Goal: Task Accomplishment & Management: Complete application form

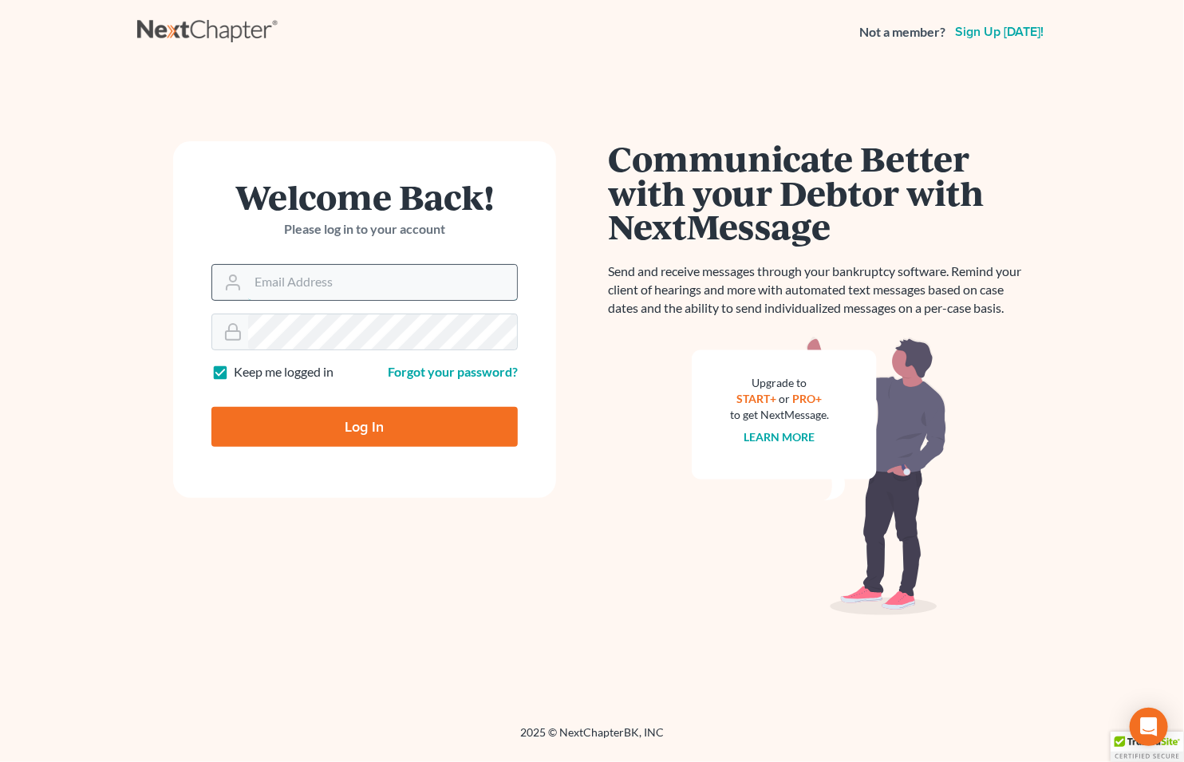
click at [378, 290] on input "Email Address" at bounding box center [382, 282] width 269 height 35
click at [355, 275] on input "Email Address" at bounding box center [382, 282] width 269 height 35
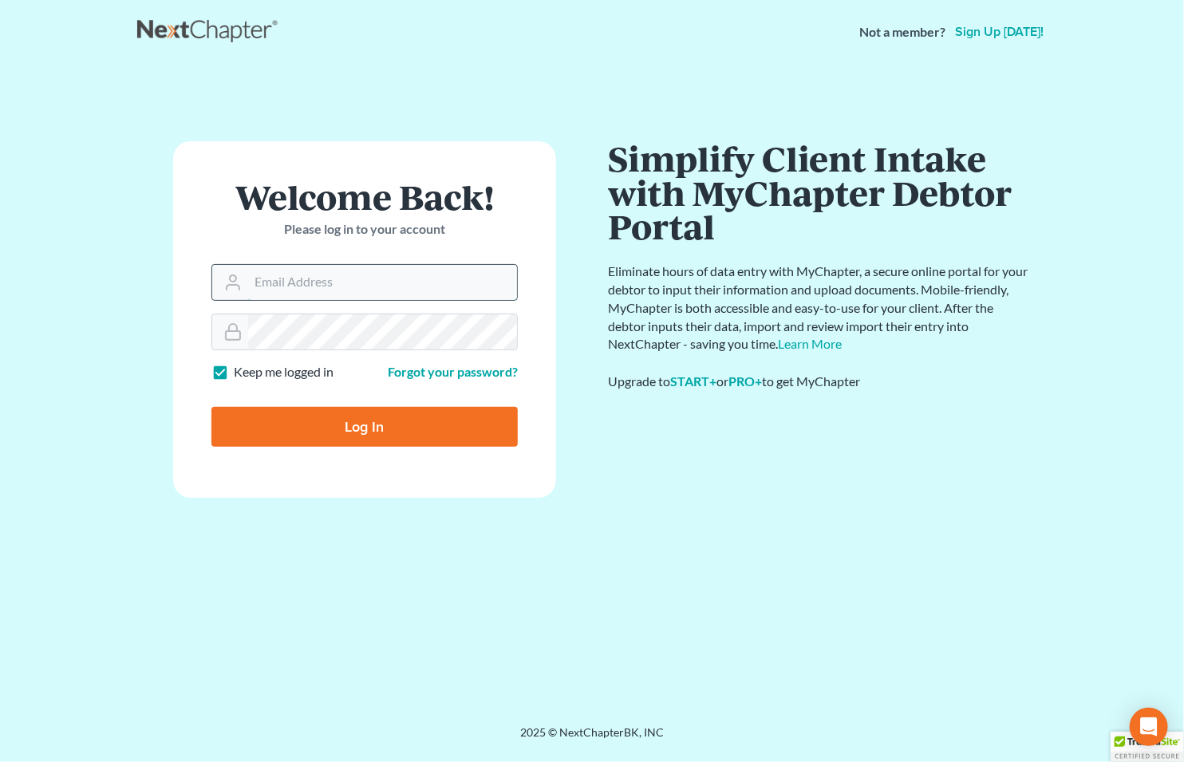
type input "[EMAIL_ADDRESS][DOMAIN_NAME]"
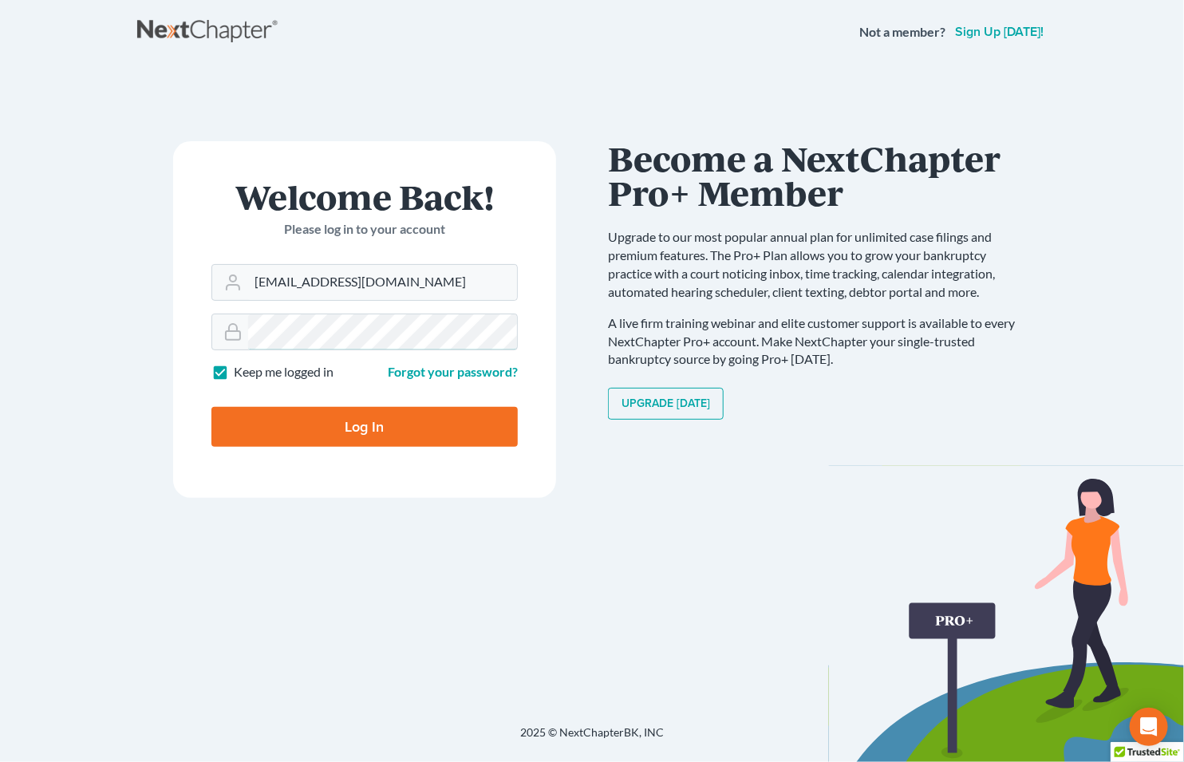
click at [211, 407] on input "Log In" at bounding box center [364, 427] width 306 height 40
type input "Thinking..."
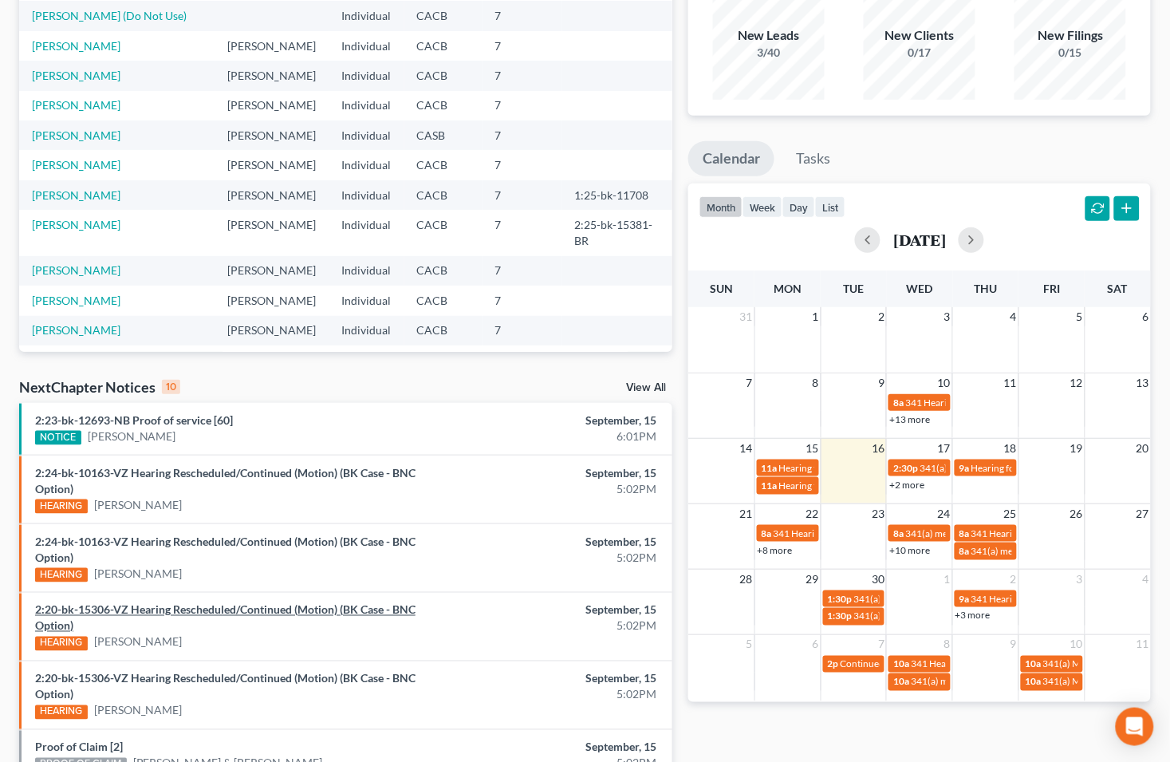
scroll to position [177, 0]
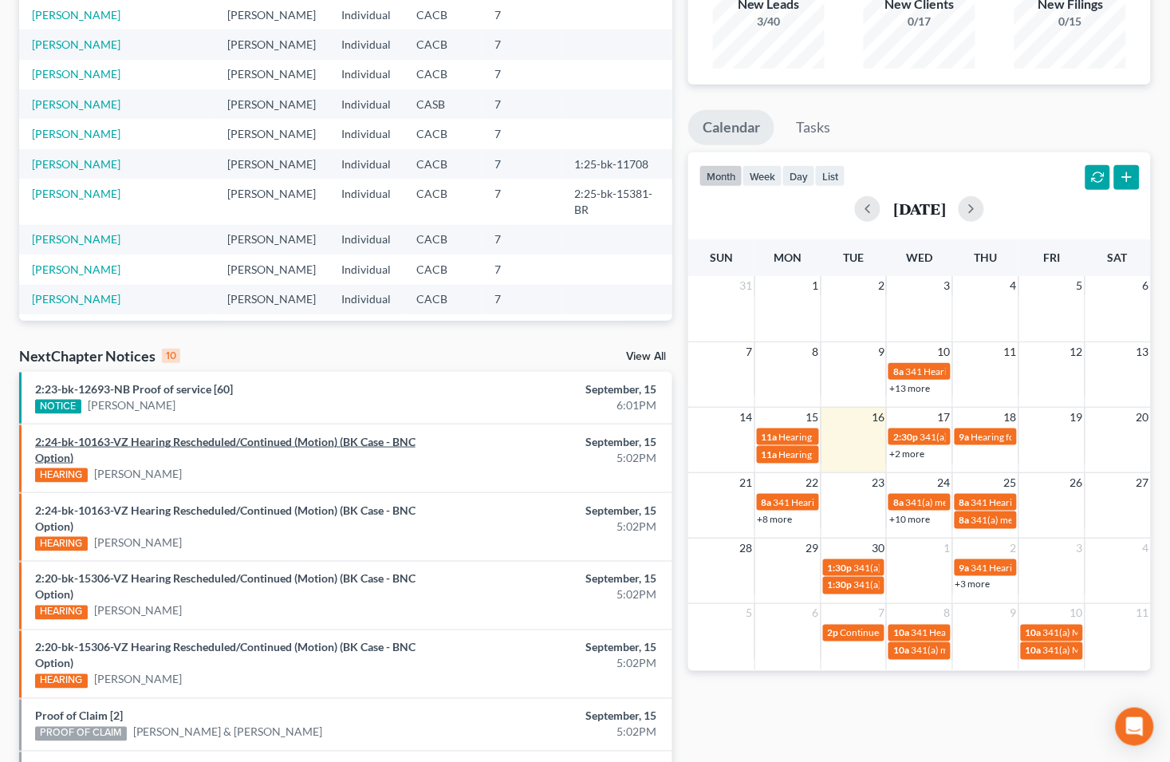
click at [145, 435] on link "2:24-bk-10163-VZ Hearing Rescheduled/Continued (Motion) (BK Case - BNC Option)" at bounding box center [225, 450] width 380 height 30
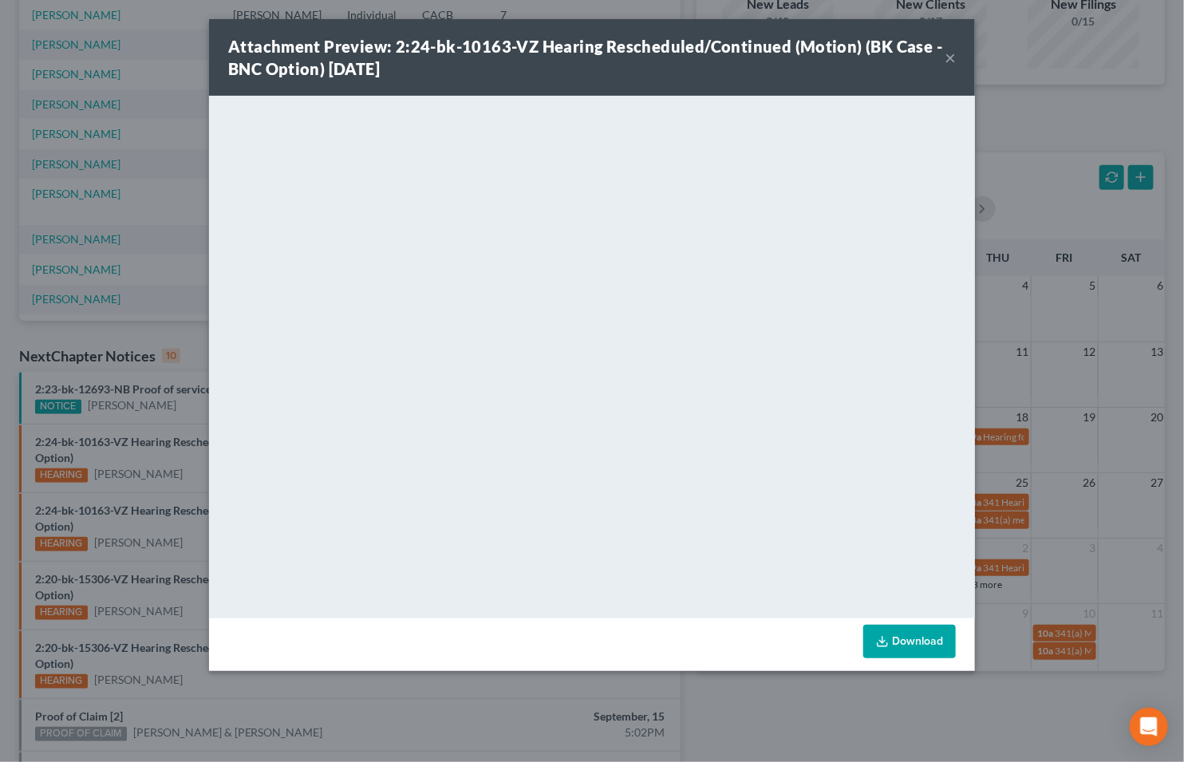
click at [842, 721] on div "Attachment Preview: 2:24-bk-10163-VZ Hearing Rescheduled/Continued (Motion) (BK…" at bounding box center [592, 381] width 1184 height 762
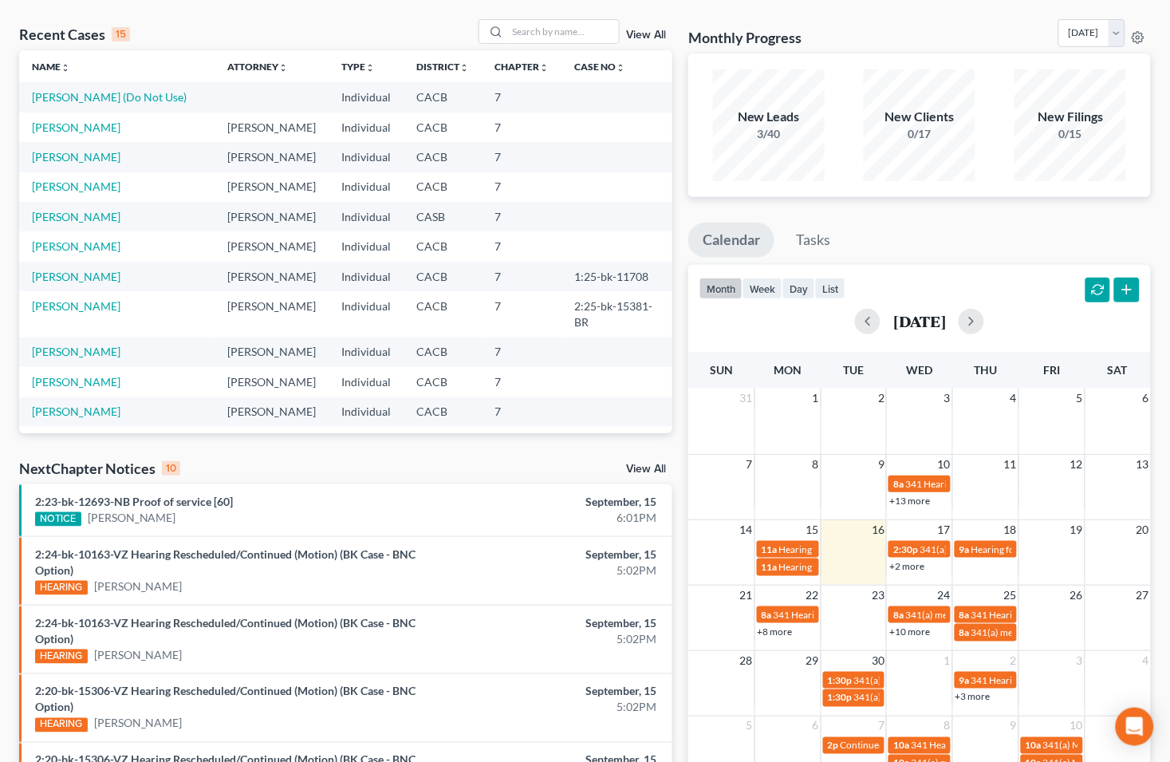
scroll to position [0, 0]
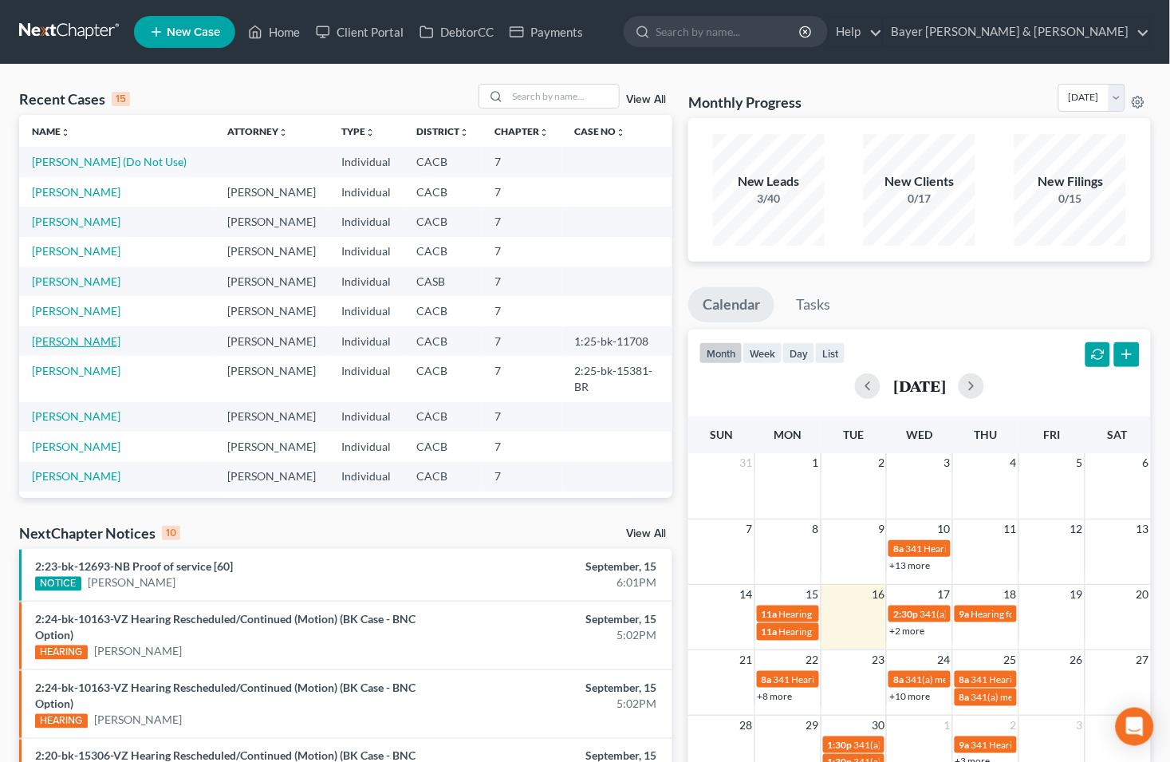
click at [70, 341] on link "[PERSON_NAME]" at bounding box center [76, 341] width 89 height 14
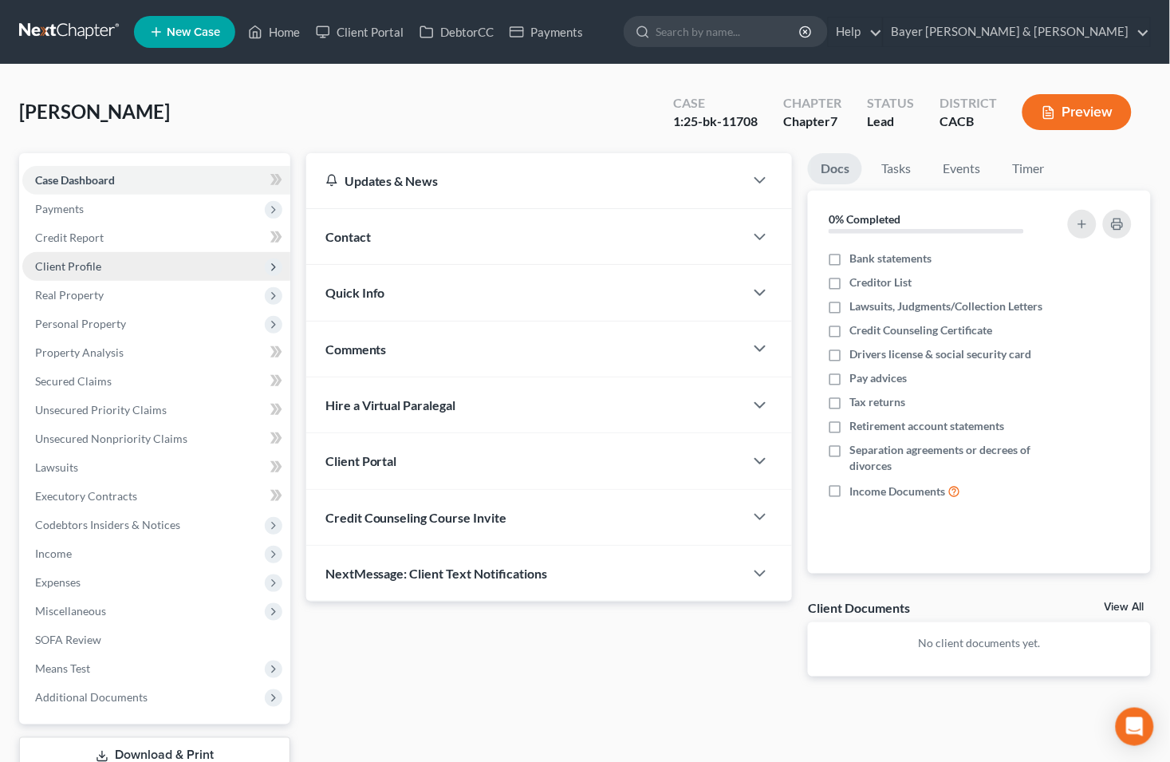
click at [67, 259] on span "Client Profile" at bounding box center [68, 266] width 66 height 14
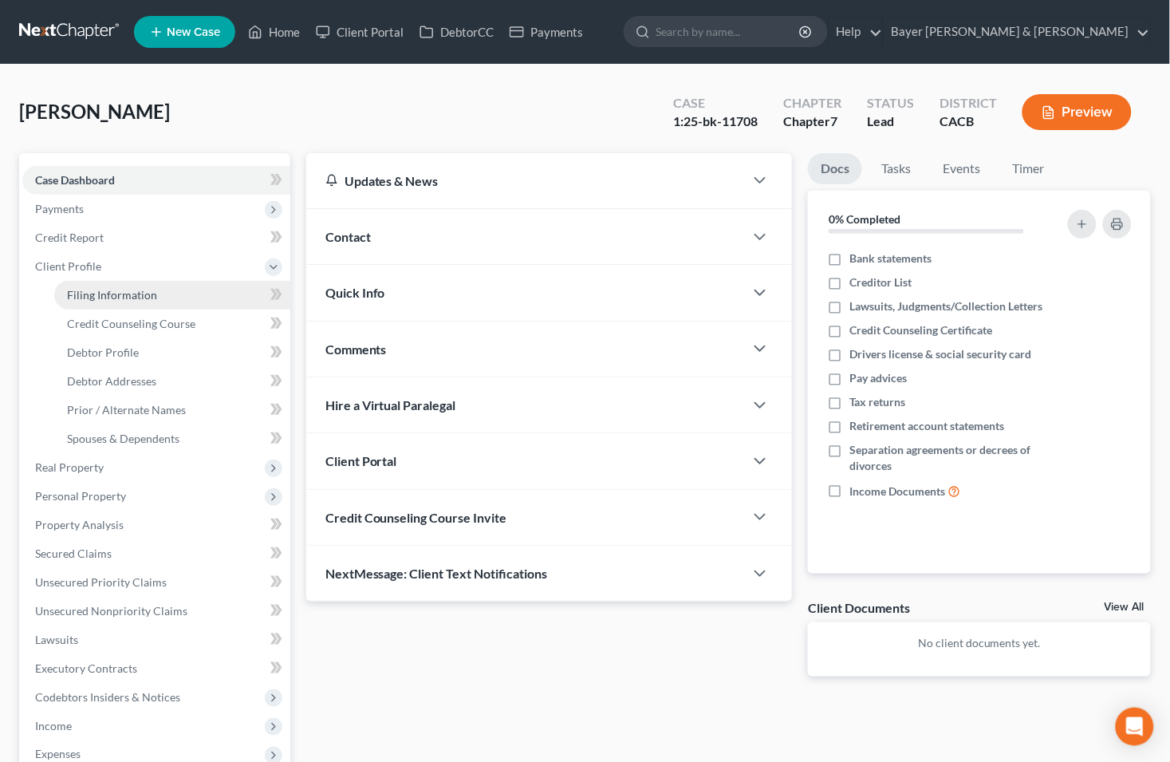
click at [109, 290] on span "Filing Information" at bounding box center [112, 295] width 90 height 14
select select "1"
select select "0"
select select "4"
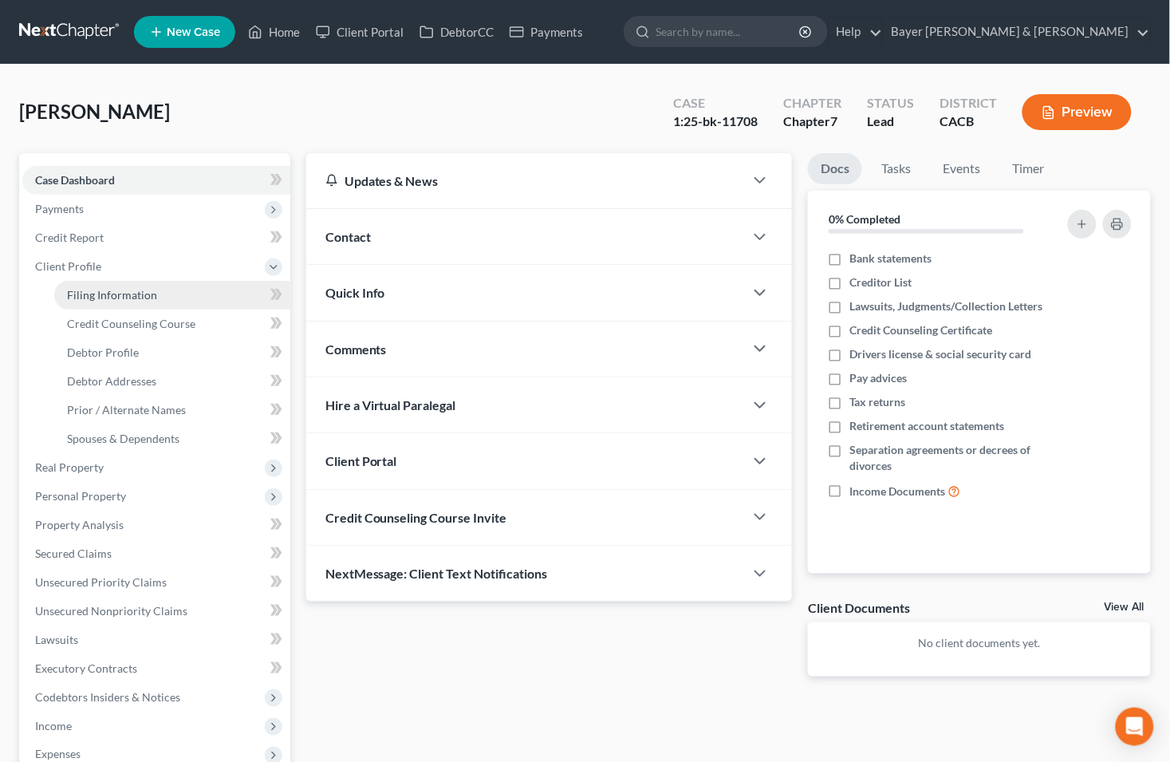
select select "0"
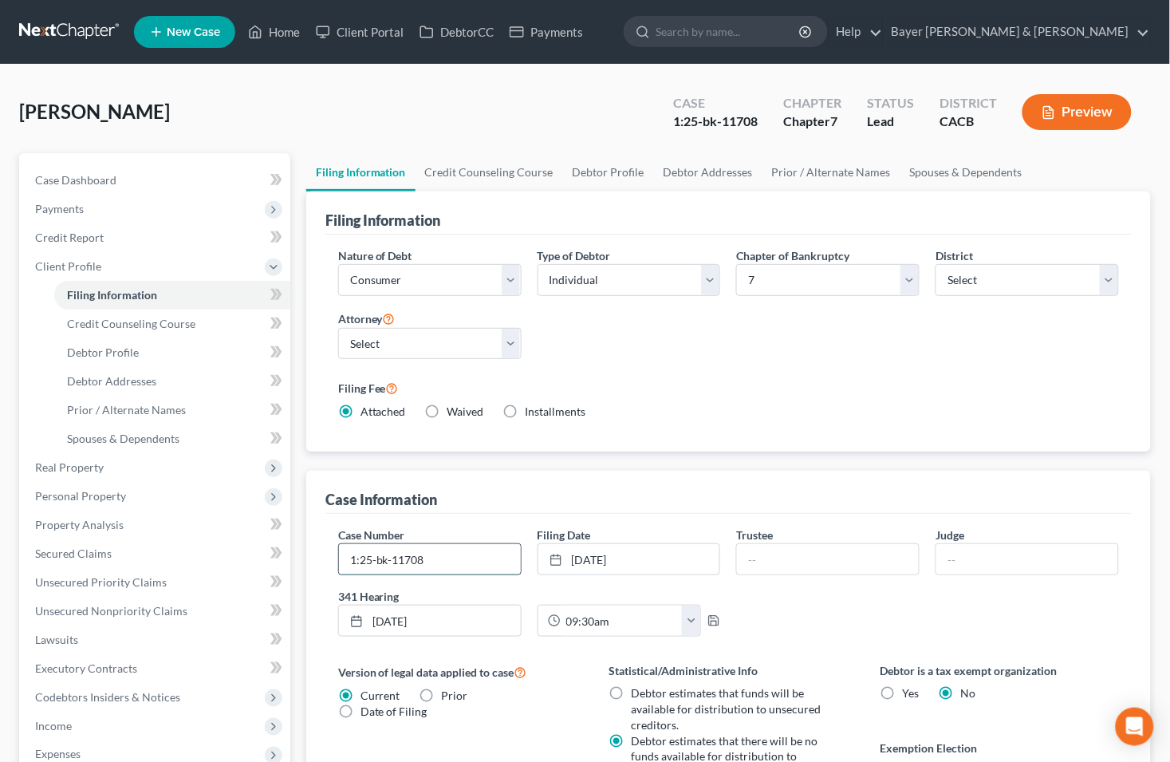
click at [485, 554] on input "1:25-bk-11708" at bounding box center [430, 559] width 182 height 30
type input "1:25-bk-11708-MB"
click at [769, 554] on input "text" at bounding box center [828, 559] width 182 height 30
type input "[PERSON_NAME]"
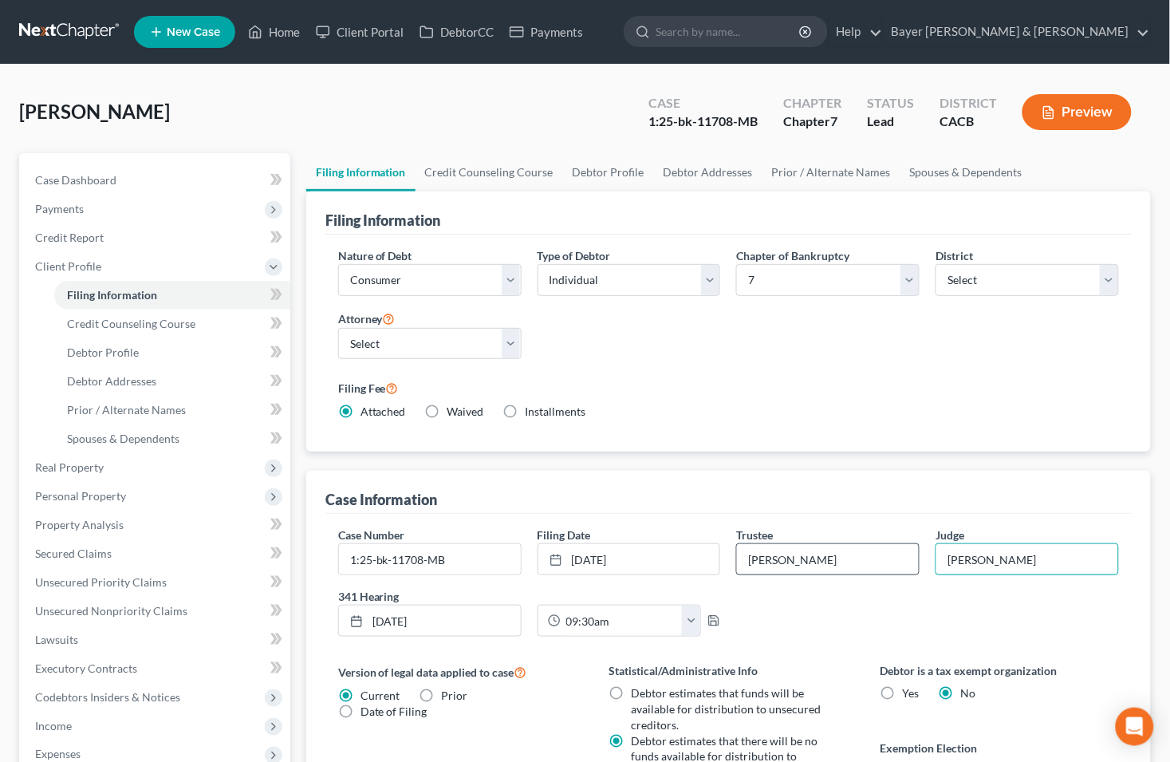
type input "[PERSON_NAME]"
click at [713, 622] on polyline "button" at bounding box center [714, 623] width 6 height 4
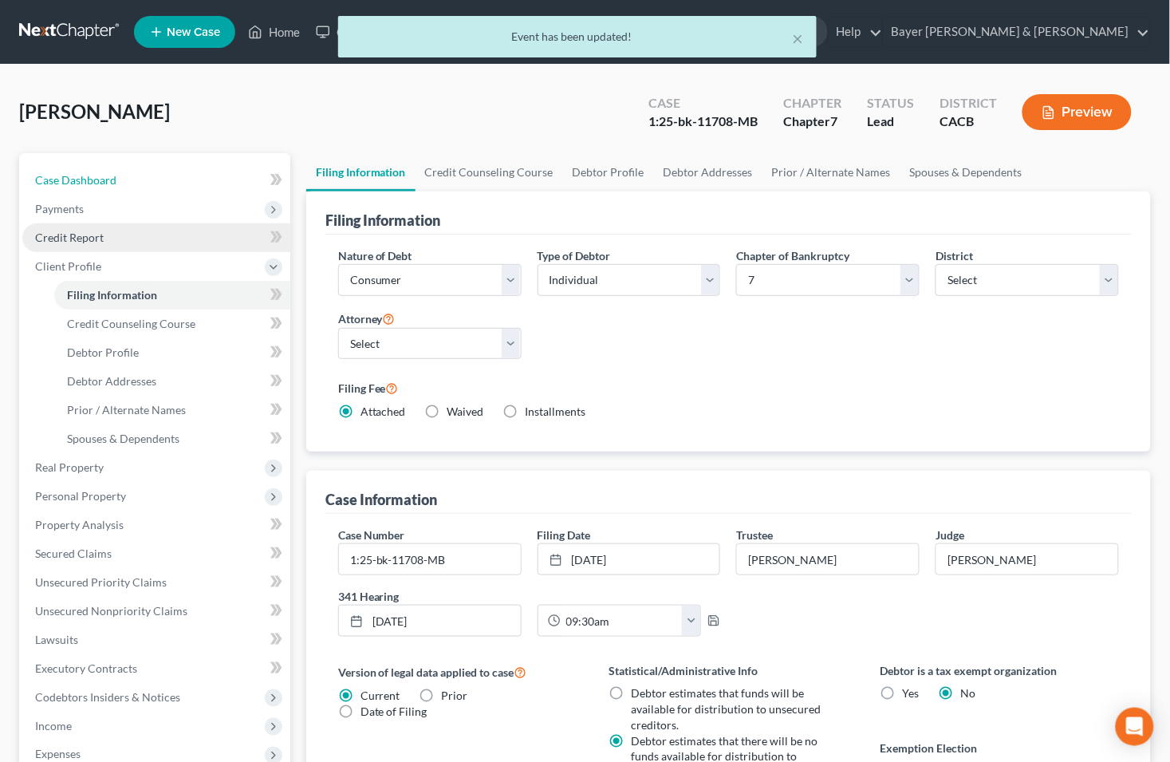
drag, startPoint x: 131, startPoint y: 176, endPoint x: 247, endPoint y: 232, distance: 129.1
click at [131, 176] on link "Case Dashboard" at bounding box center [156, 180] width 268 height 29
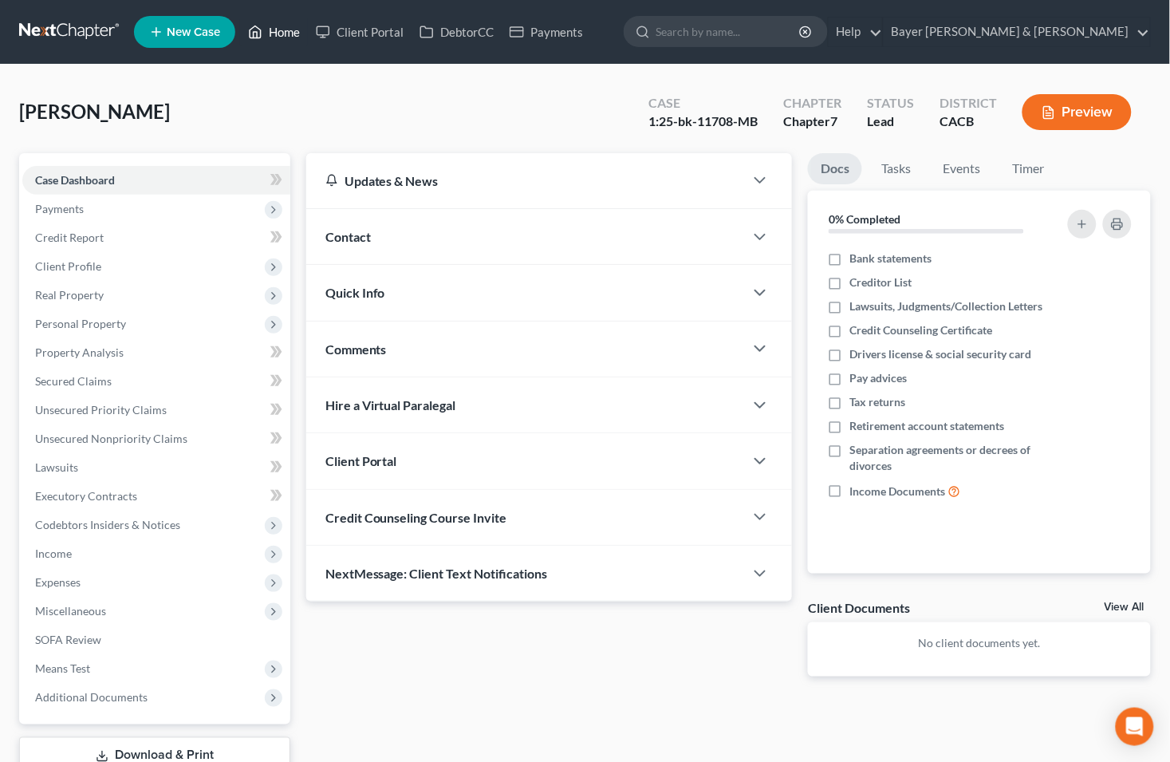
click at [292, 34] on link "Home" at bounding box center [274, 32] width 68 height 29
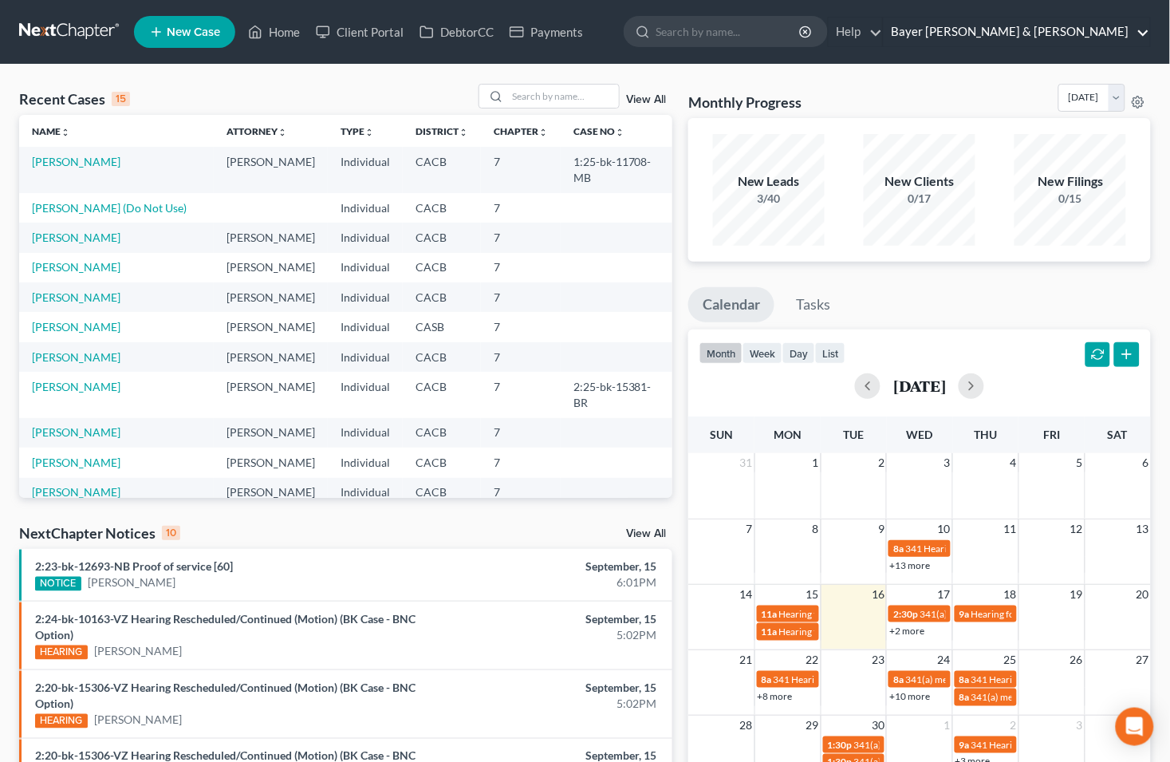
click at [1129, 33] on link "Bayer [PERSON_NAME] & [PERSON_NAME]" at bounding box center [1017, 32] width 266 height 29
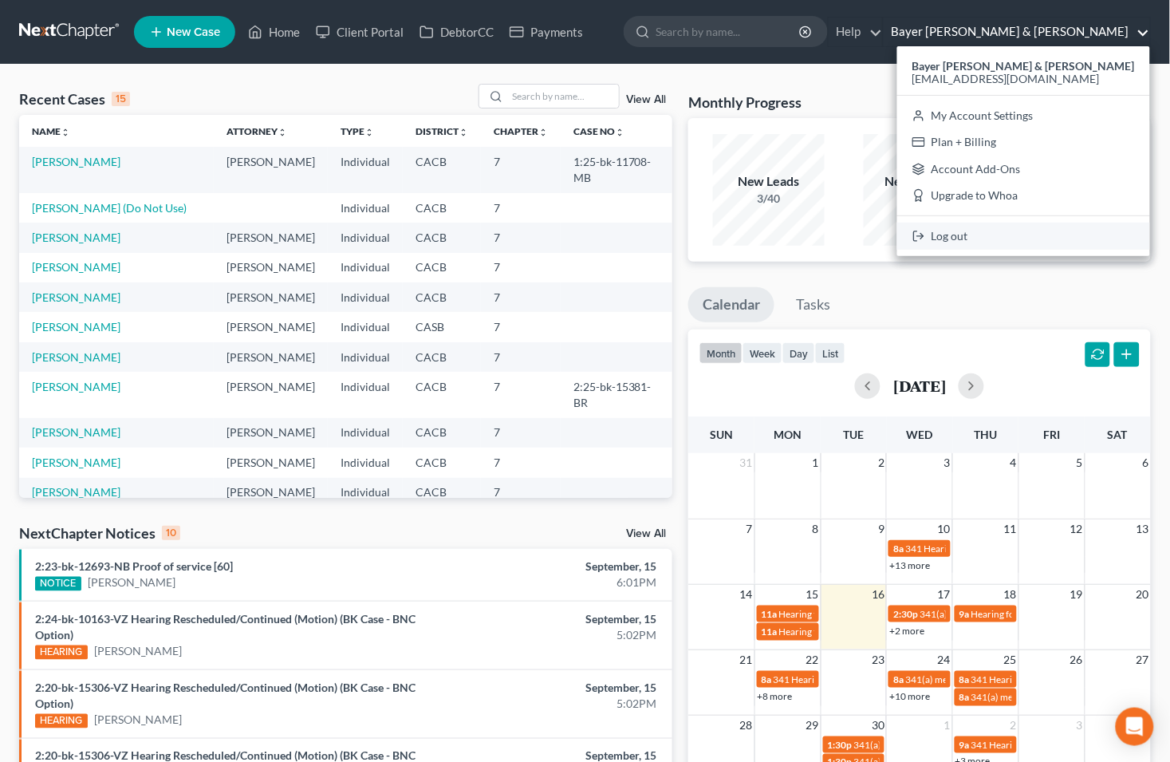
click at [1001, 235] on link "Log out" at bounding box center [1023, 236] width 253 height 27
